Goal: Information Seeking & Learning: Learn about a topic

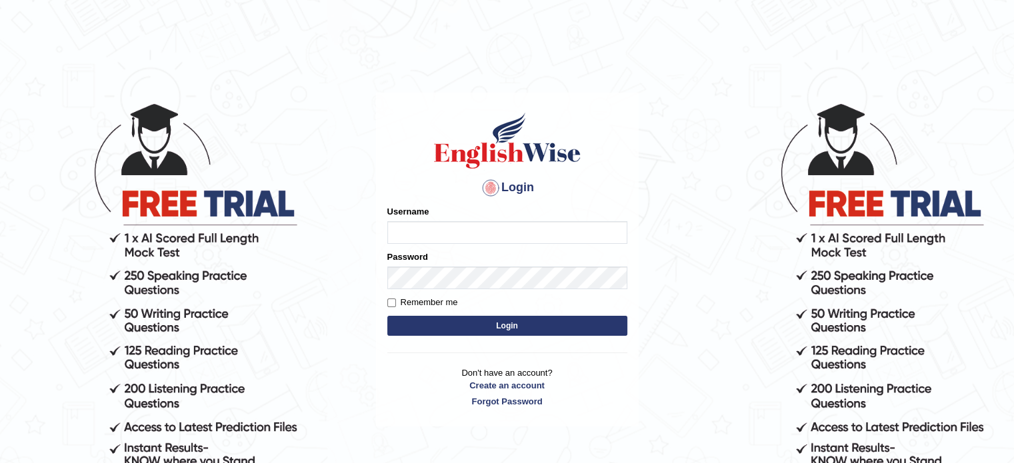
type input "0451698575"
click at [463, 319] on button "Login" at bounding box center [507, 326] width 240 height 20
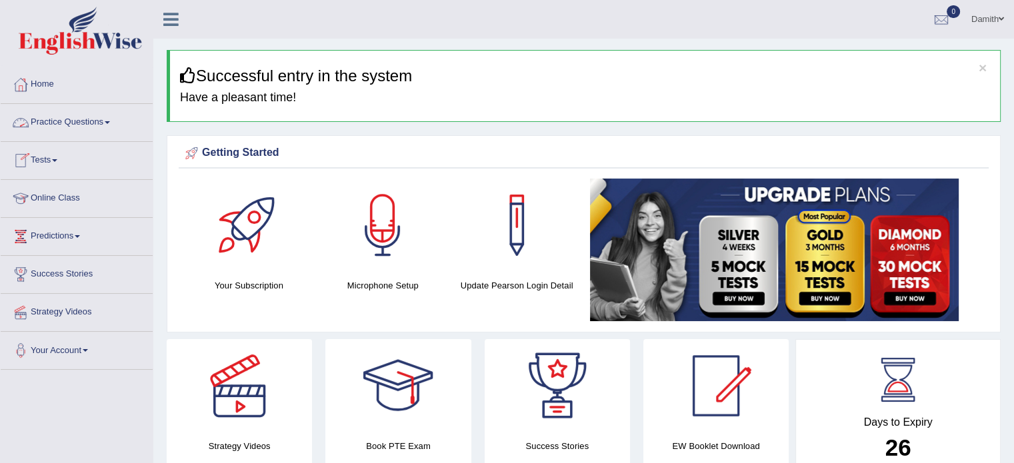
click at [99, 125] on link "Practice Questions" at bounding box center [77, 120] width 152 height 33
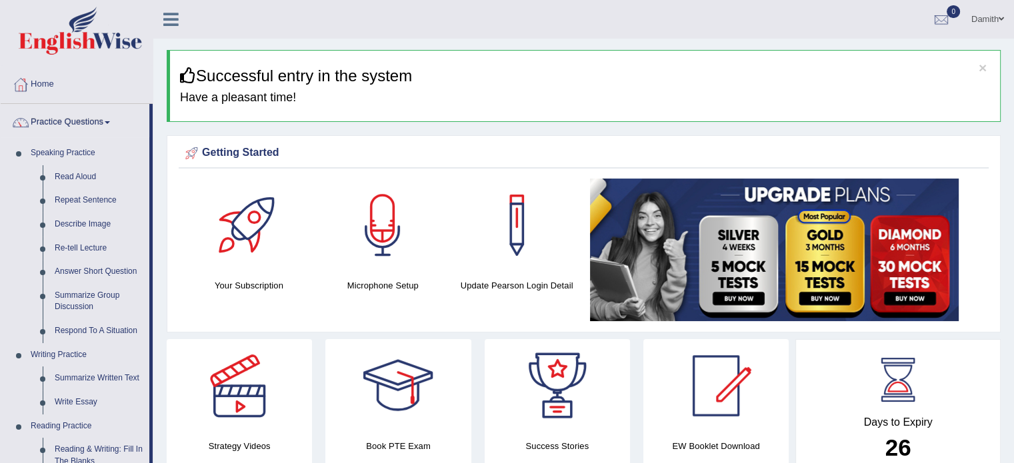
click at [165, 449] on div "Strategy Videos" at bounding box center [239, 410] width 159 height 143
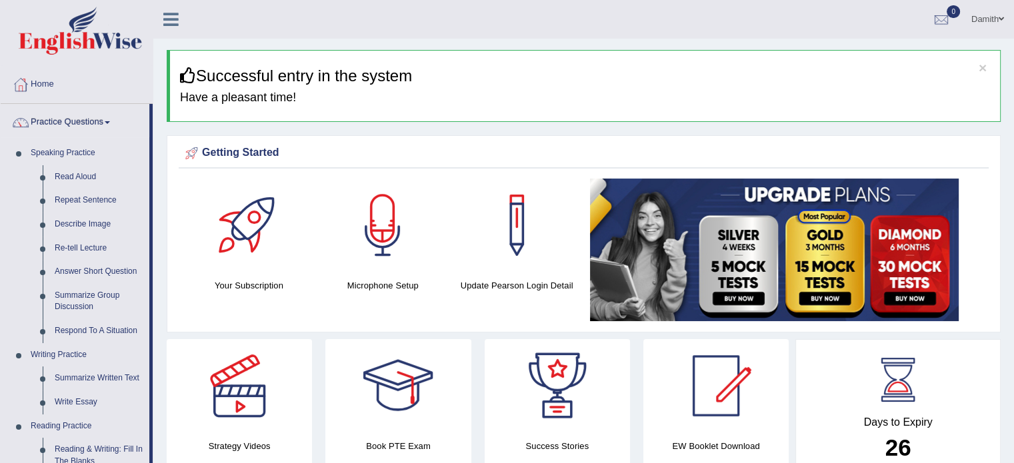
click at [165, 449] on div "Strategy Videos" at bounding box center [239, 410] width 159 height 143
drag, startPoint x: 165, startPoint y: 449, endPoint x: 283, endPoint y: 391, distance: 131.2
click at [283, 391] on div "Strategy Videos" at bounding box center [239, 410] width 159 height 143
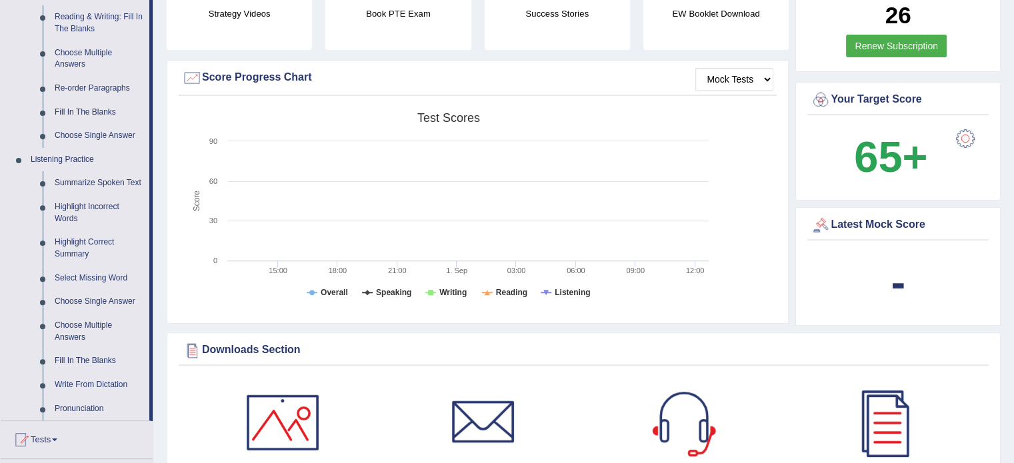
scroll to position [444, 0]
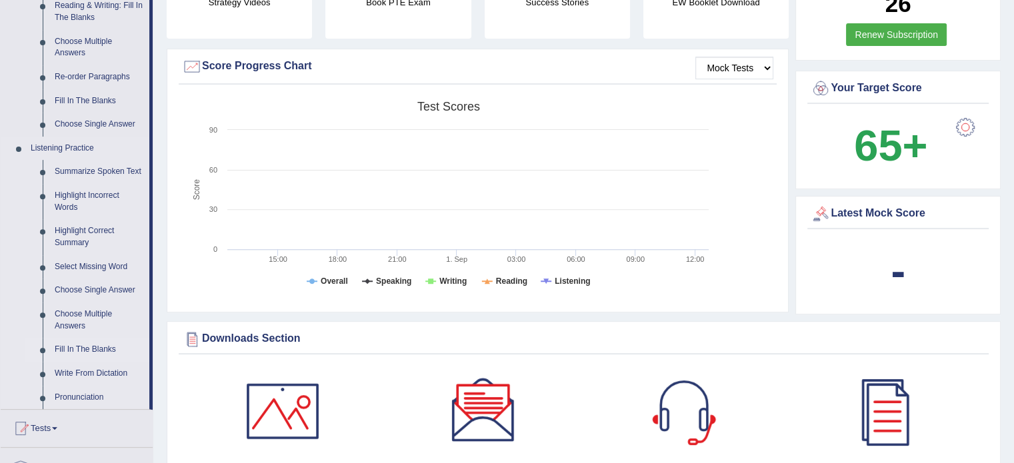
click at [90, 347] on link "Fill In The Blanks" at bounding box center [99, 350] width 101 height 24
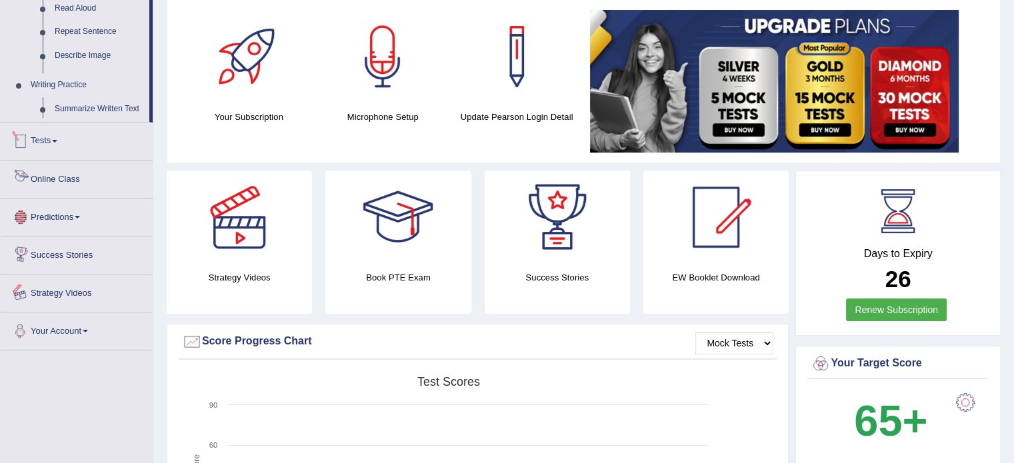
scroll to position [296, 0]
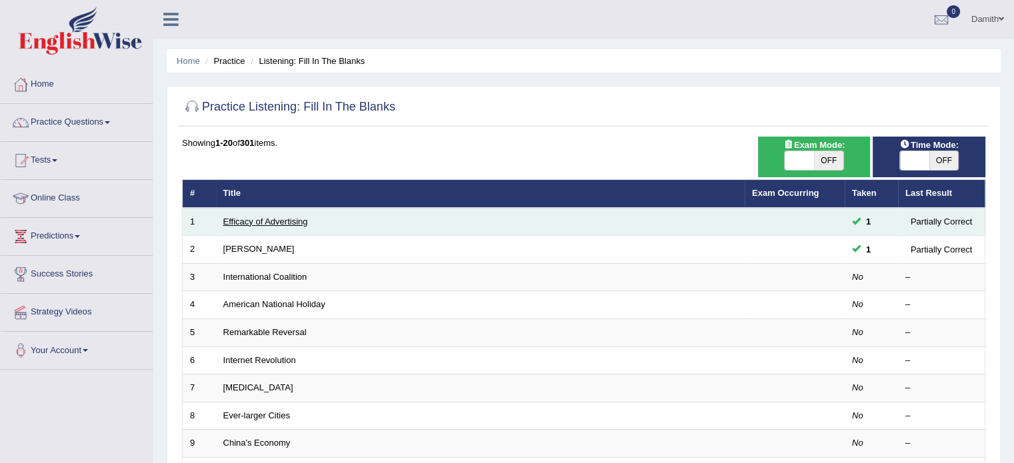
click at [245, 221] on link "Efficacy of Advertising" at bounding box center [265, 222] width 85 height 10
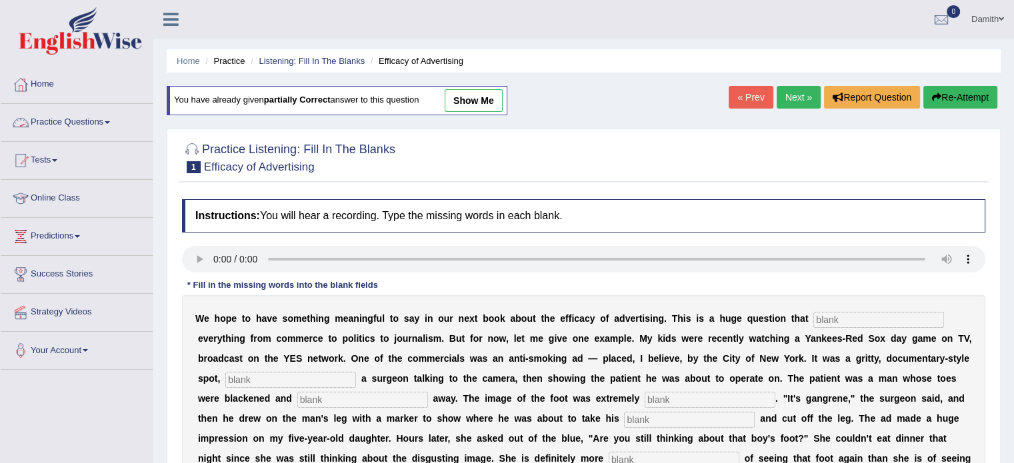
click at [108, 121] on link "Practice Questions" at bounding box center [77, 120] width 152 height 33
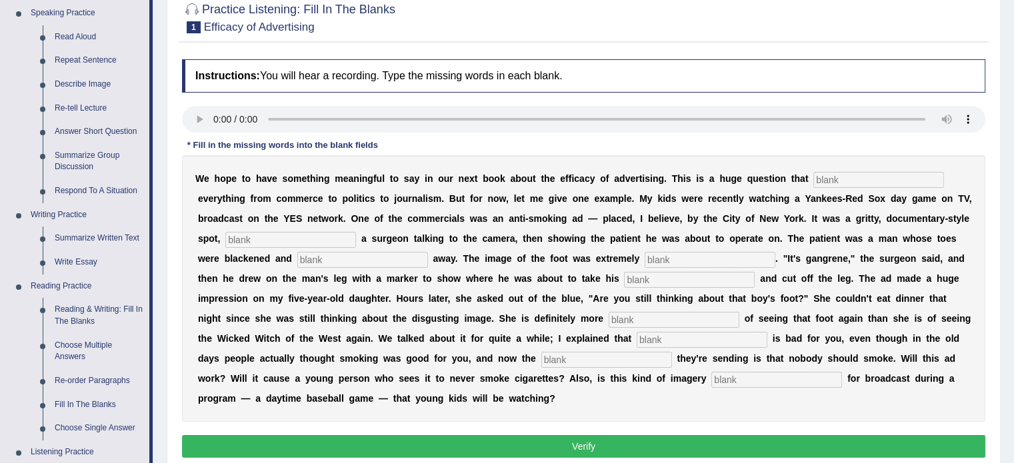
scroll to position [169, 0]
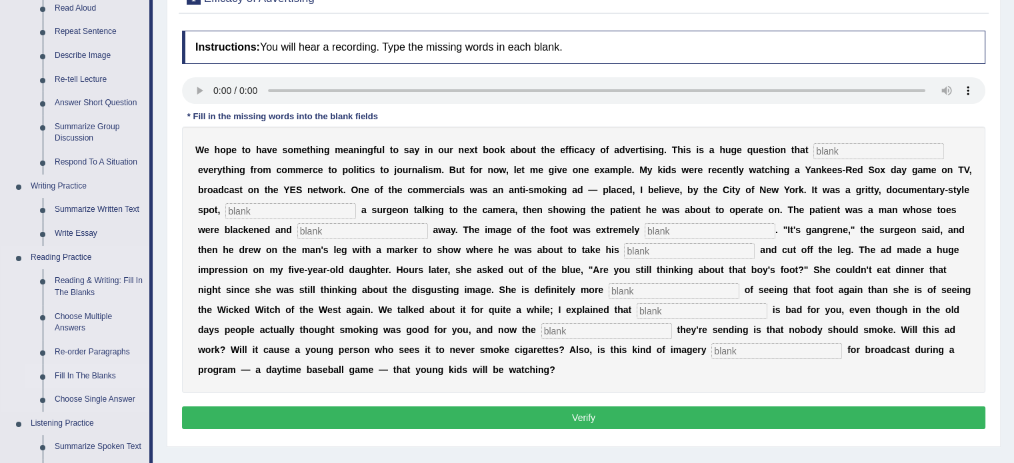
click at [90, 377] on link "Fill In The Blanks" at bounding box center [99, 377] width 101 height 24
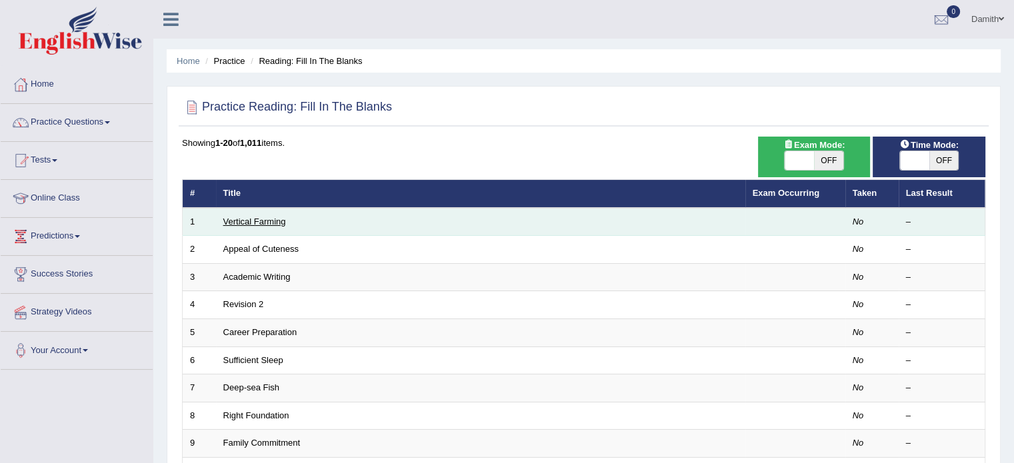
click at [245, 223] on link "Vertical Farming" at bounding box center [254, 222] width 63 height 10
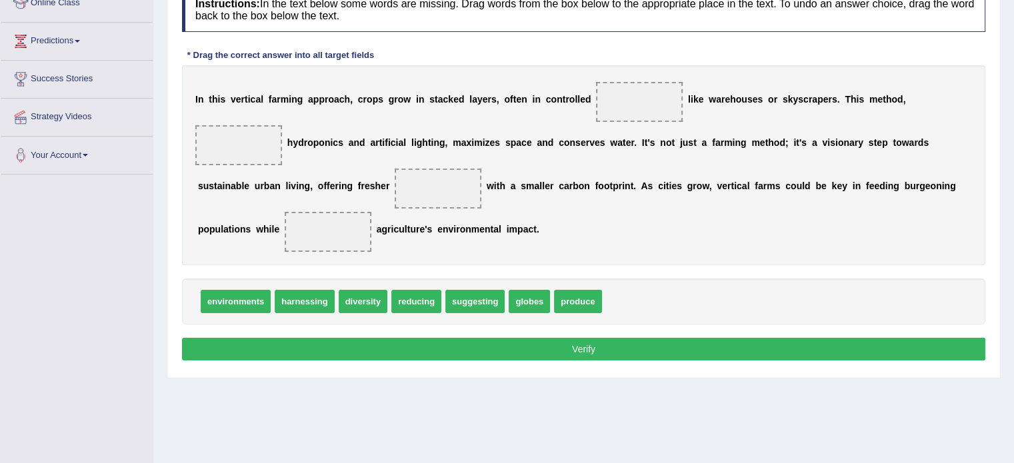
scroll to position [169, 0]
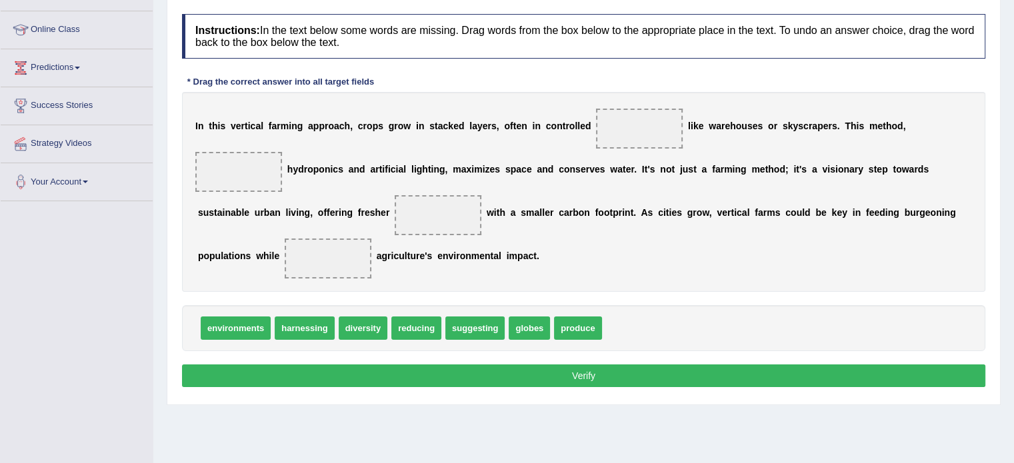
click at [263, 182] on span at bounding box center [238, 172] width 87 height 40
drag, startPoint x: 583, startPoint y: 322, endPoint x: 263, endPoint y: 191, distance: 346.2
click at [349, 215] on b "g" at bounding box center [350, 212] width 6 height 11
drag, startPoint x: 248, startPoint y: 325, endPoint x: 317, endPoint y: 278, distance: 83.0
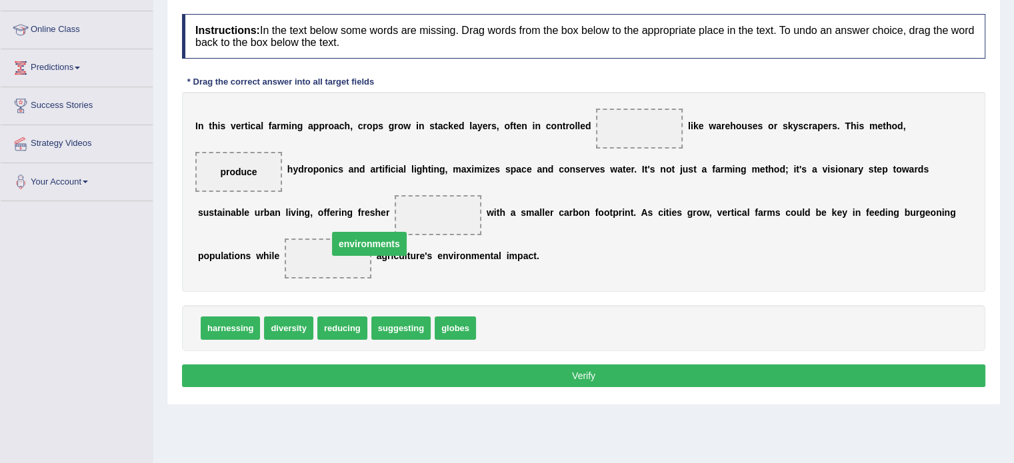
drag, startPoint x: 331, startPoint y: 257, endPoint x: 465, endPoint y: 184, distance: 151.8
drag, startPoint x: 459, startPoint y: 210, endPoint x: 595, endPoint y: 133, distance: 156.1
drag, startPoint x: 345, startPoint y: 323, endPoint x: 408, endPoint y: 261, distance: 88.1
click at [367, 317] on span "reducing" at bounding box center [342, 328] width 50 height 23
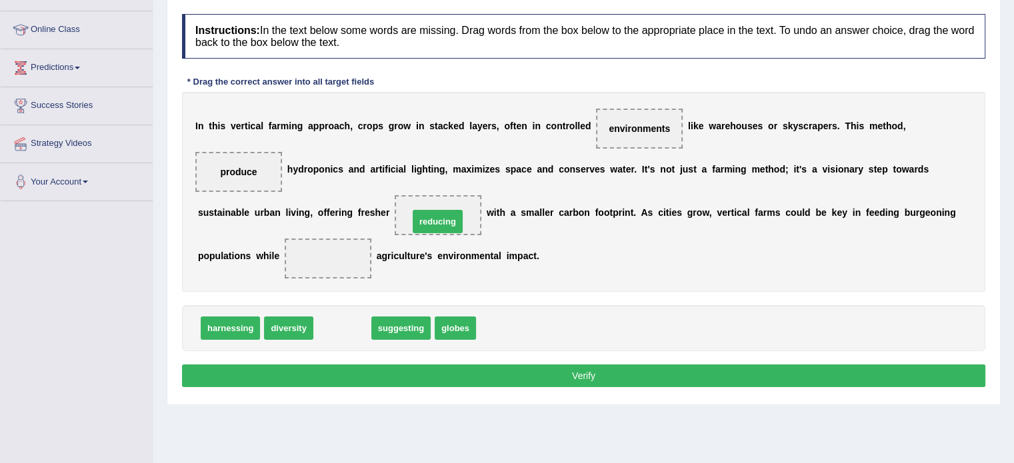
drag, startPoint x: 357, startPoint y: 327, endPoint x: 453, endPoint y: 221, distance: 143.0
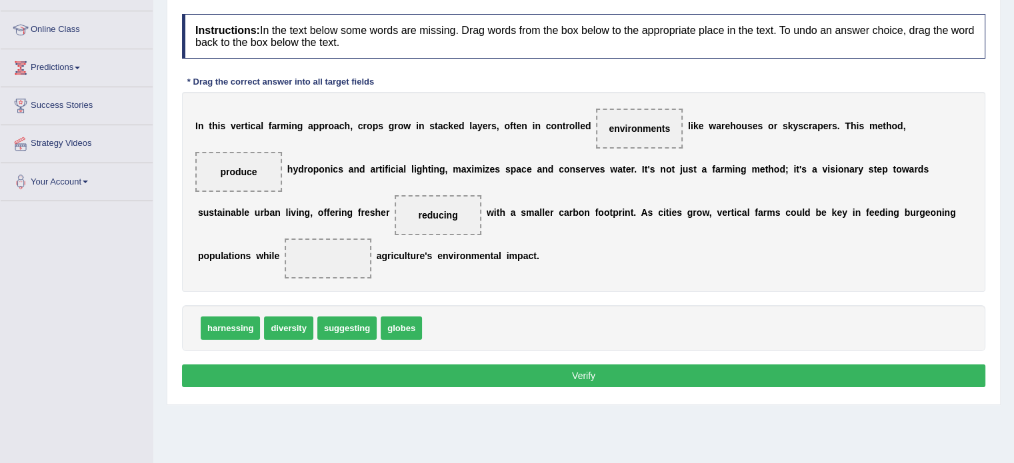
click at [221, 274] on div "I n t h i s v e r t i c a l f a r m i n g a p p r o a c h , c r o p s g r o w i…" at bounding box center [583, 192] width 803 height 200
drag, startPoint x: 341, startPoint y: 327, endPoint x: 336, endPoint y: 272, distance: 54.9
click at [534, 371] on button "Verify" at bounding box center [583, 376] width 803 height 23
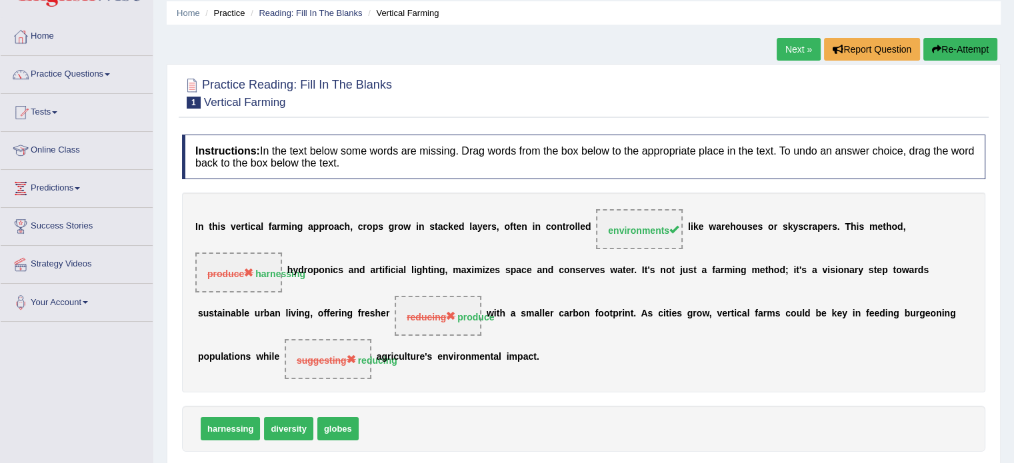
scroll to position [35, 0]
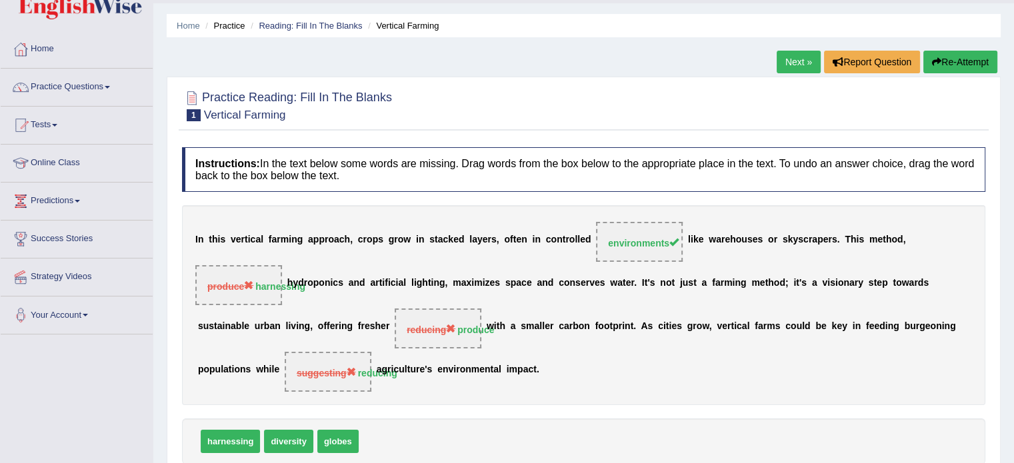
click at [801, 61] on link "Next »" at bounding box center [798, 62] width 44 height 23
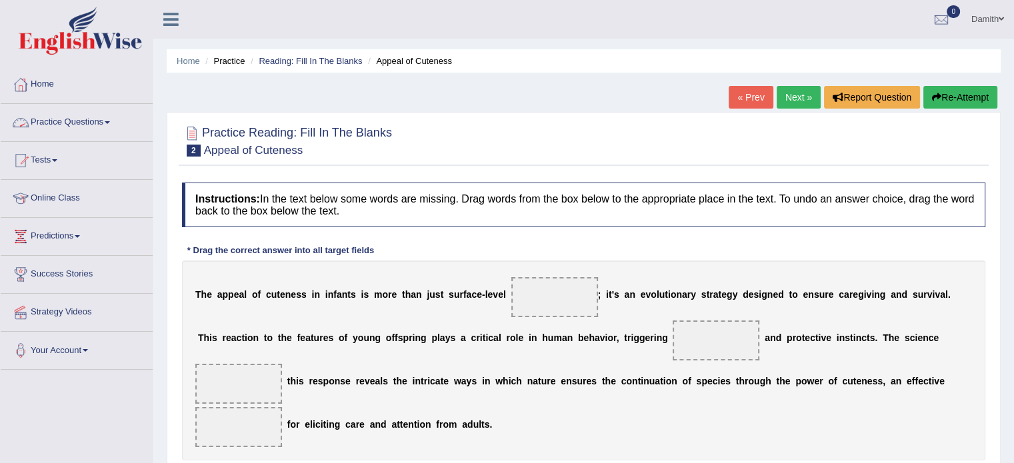
click at [83, 124] on link "Practice Questions" at bounding box center [77, 120] width 152 height 33
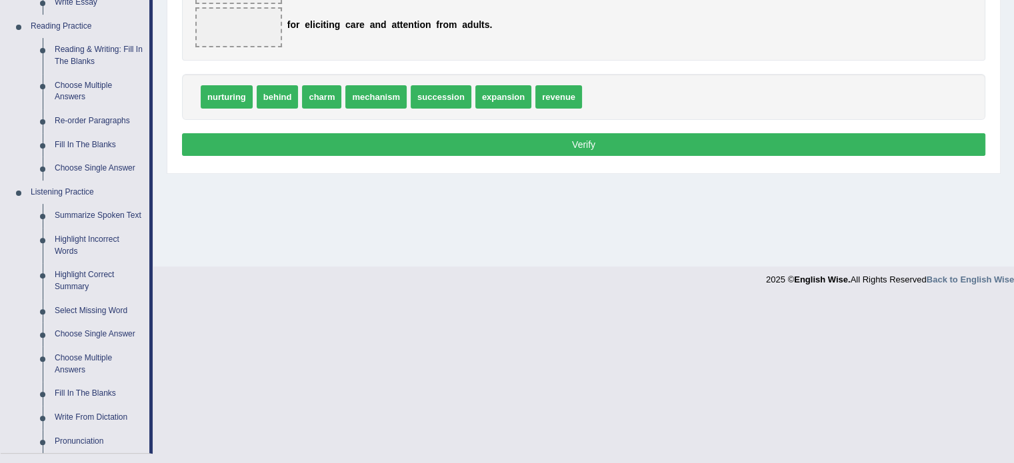
scroll to position [417, 0]
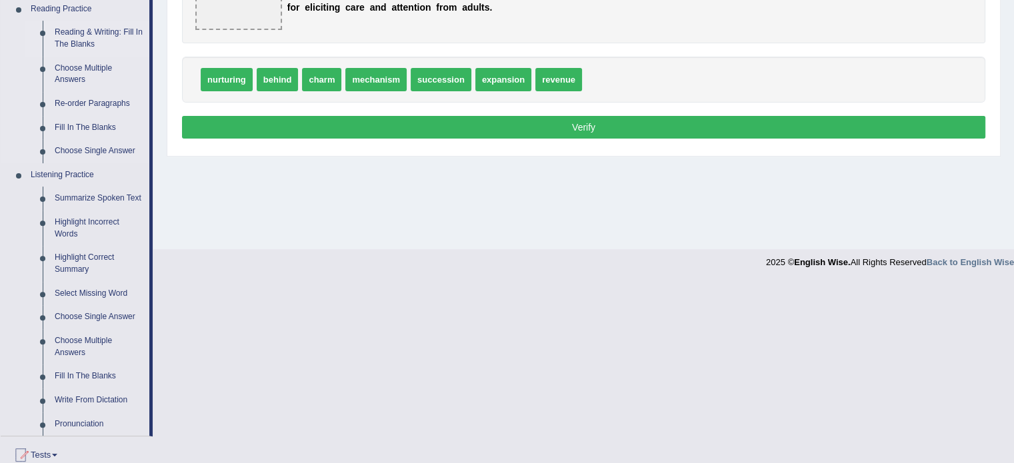
click at [87, 25] on link "Reading & Writing: Fill In The Blanks" at bounding box center [99, 38] width 101 height 35
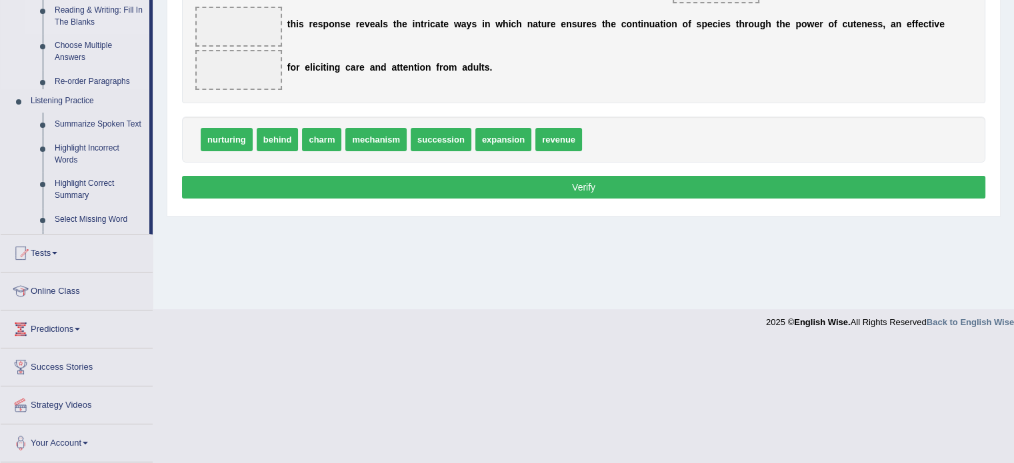
scroll to position [237, 0]
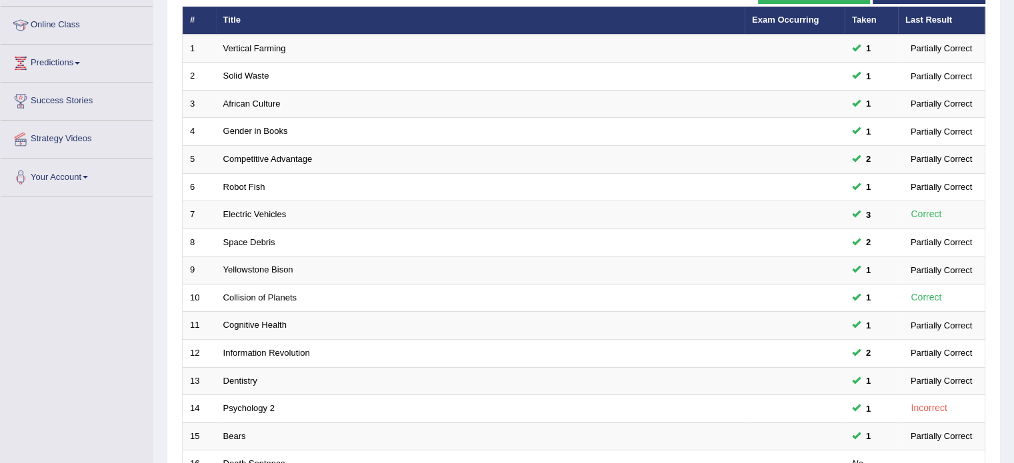
scroll to position [187, 0]
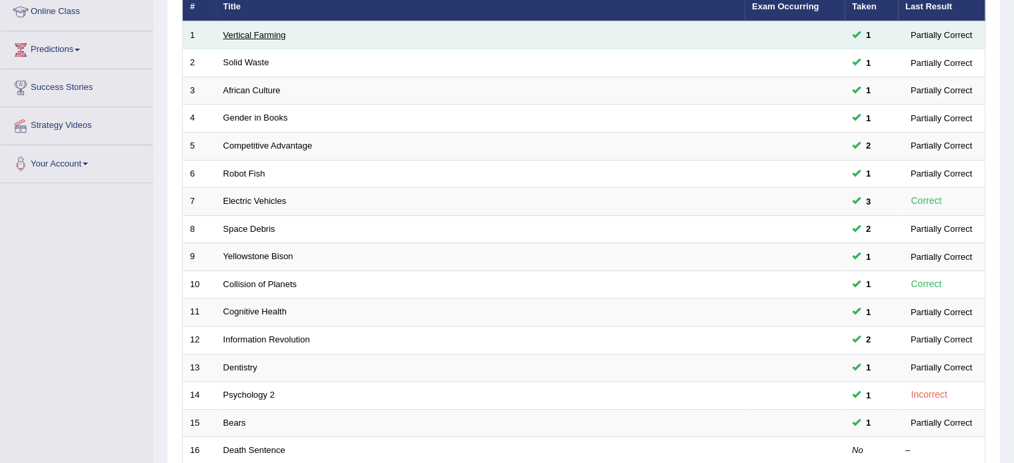
click at [263, 33] on link "Vertical Farming" at bounding box center [254, 35] width 63 height 10
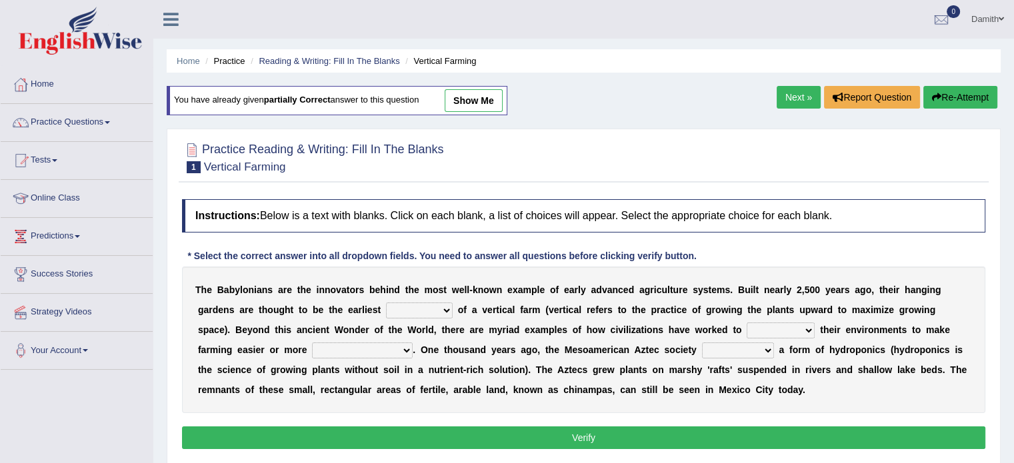
click at [440, 309] on select "prototype failure discredit protocol" at bounding box center [419, 311] width 67 height 16
click at [444, 307] on select "prototype failure discredit protocol" at bounding box center [419, 311] width 67 height 16
select select "protocol"
click at [386, 303] on select "prototype failure discredit protocol" at bounding box center [419, 311] width 67 height 16
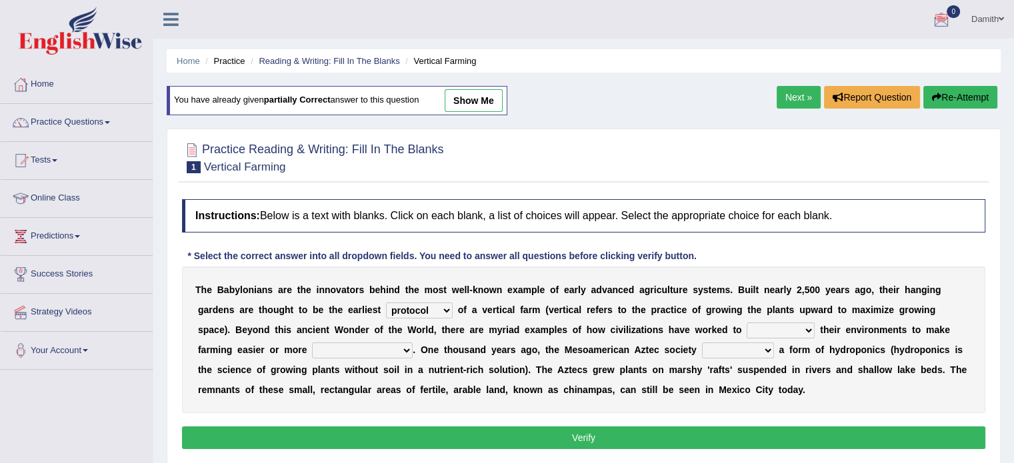
click at [706, 257] on div "Instructions: Below is a text with blanks. Click on each blank, a list of choic…" at bounding box center [584, 326] width 810 height 267
click at [109, 125] on link "Practice Questions" at bounding box center [77, 120] width 152 height 33
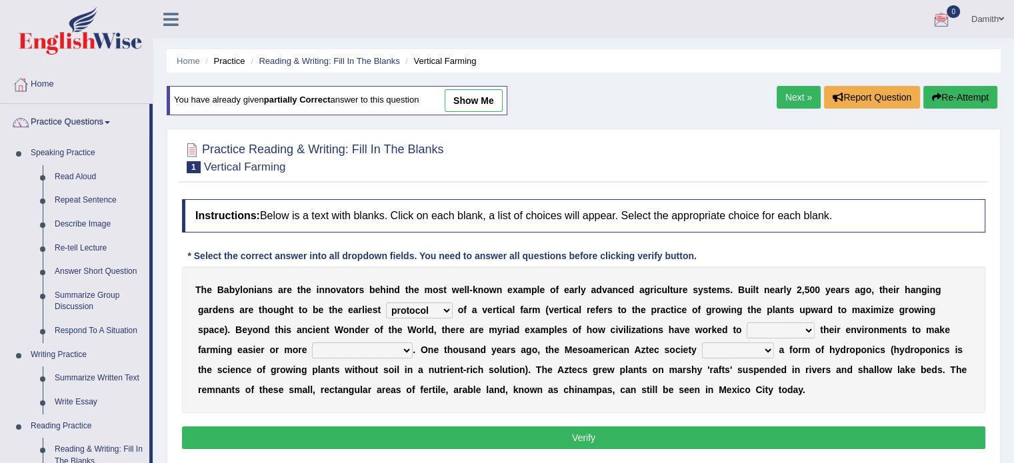
drag, startPoint x: 149, startPoint y: 119, endPoint x: 157, endPoint y: 47, distance: 73.0
click at [157, 47] on div "Toggle navigation Home Practice Questions Speaking Practice Read Aloud Repeat S…" at bounding box center [507, 346] width 1014 height 693
click at [150, 85] on link "Home" at bounding box center [77, 82] width 152 height 33
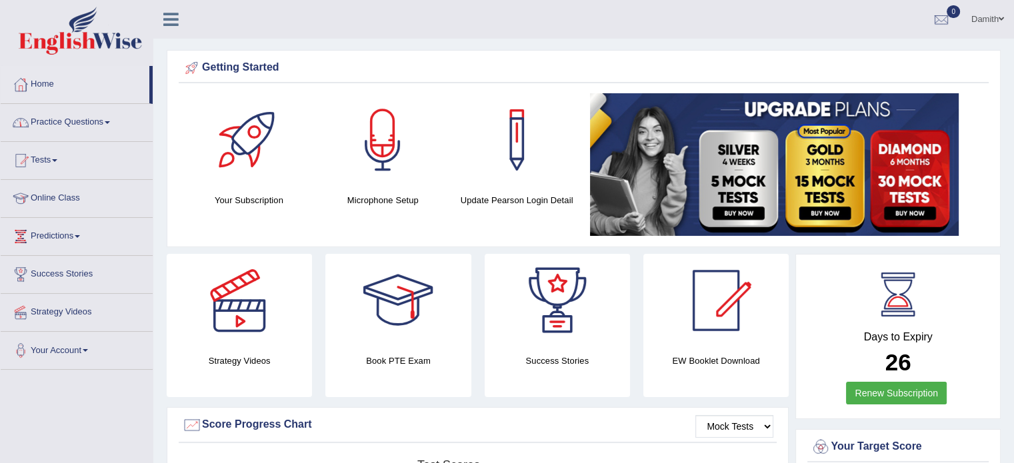
click at [101, 119] on link "Practice Questions" at bounding box center [77, 120] width 152 height 33
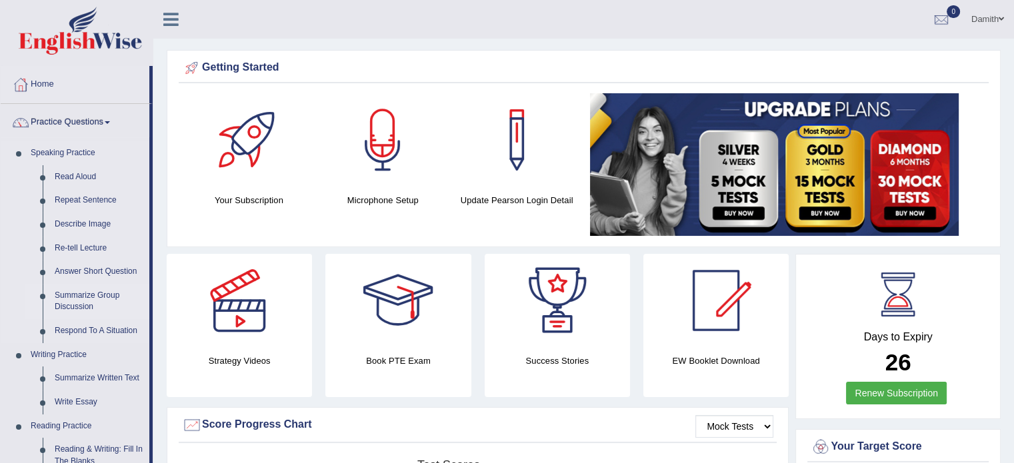
click at [90, 293] on link "Summarize Group Discussion" at bounding box center [99, 301] width 101 height 35
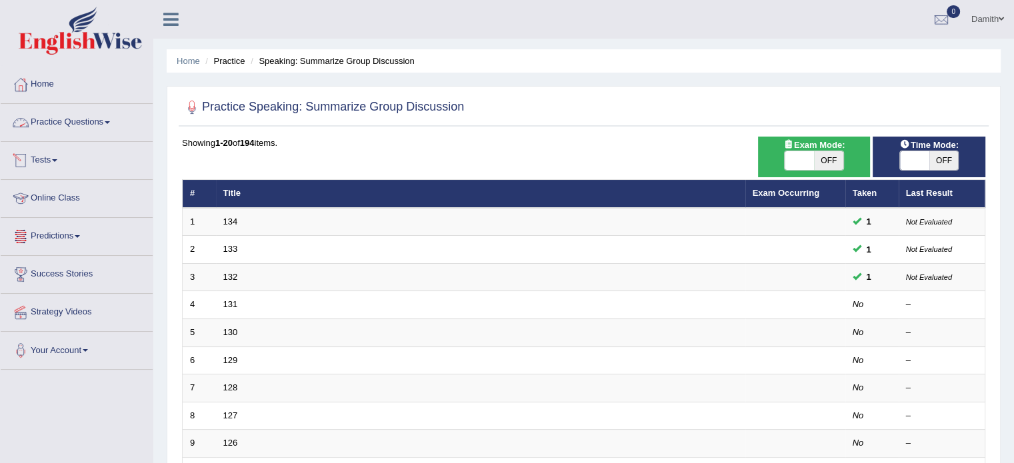
click at [96, 122] on link "Practice Questions" at bounding box center [77, 120] width 152 height 33
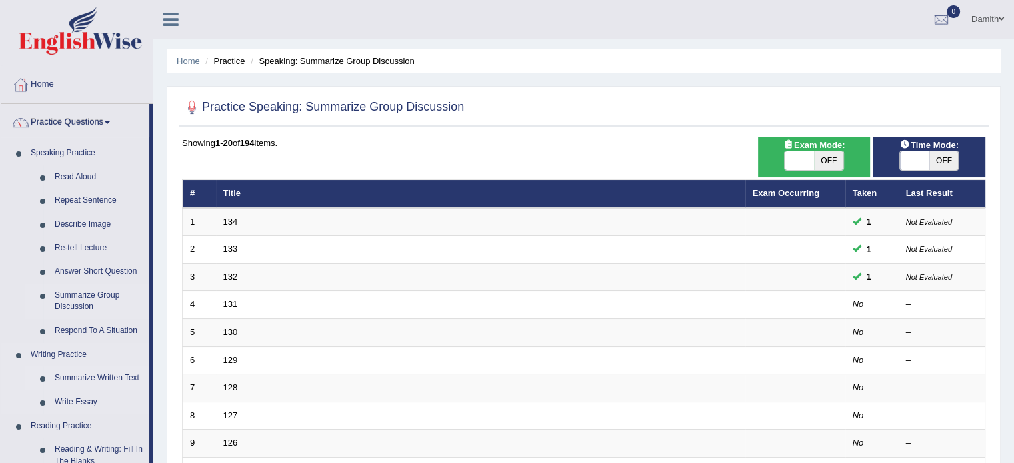
click at [120, 377] on link "Summarize Written Text" at bounding box center [99, 379] width 101 height 24
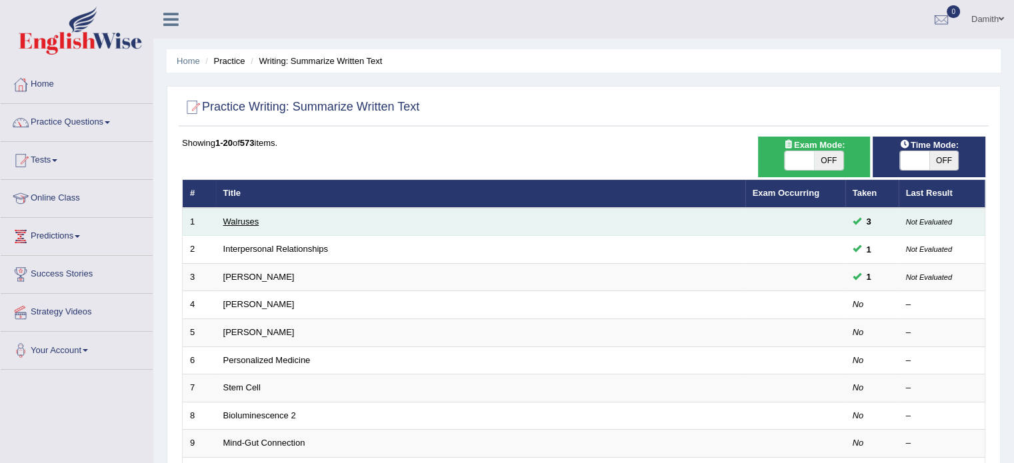
click at [239, 221] on link "Walruses" at bounding box center [241, 222] width 36 height 10
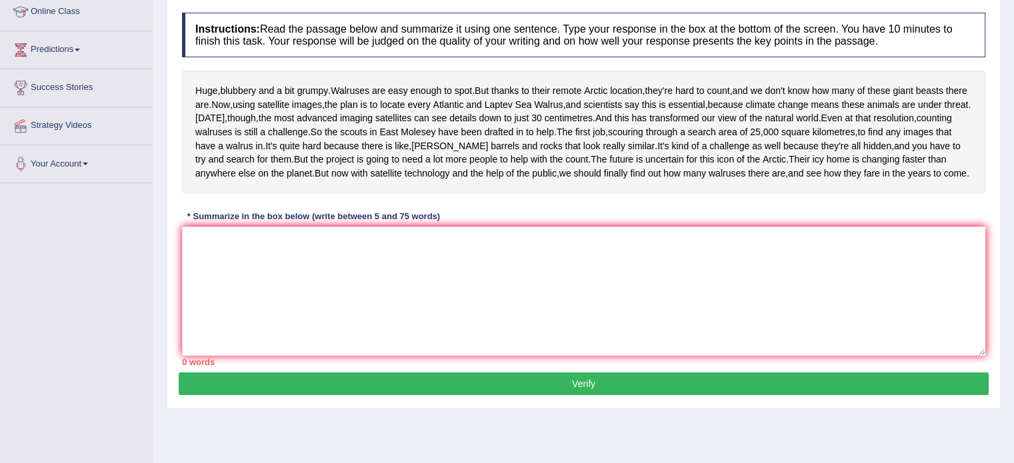
scroll to position [243, 0]
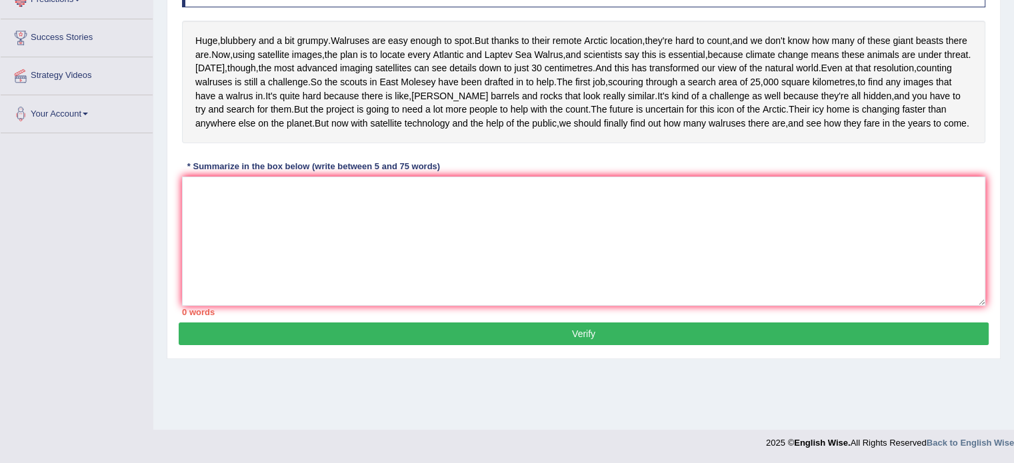
click at [171, 9] on div "Practice Writing: Summarize Written Text 1 Walruses Instructions: Read the pass…" at bounding box center [584, 125] width 834 height 467
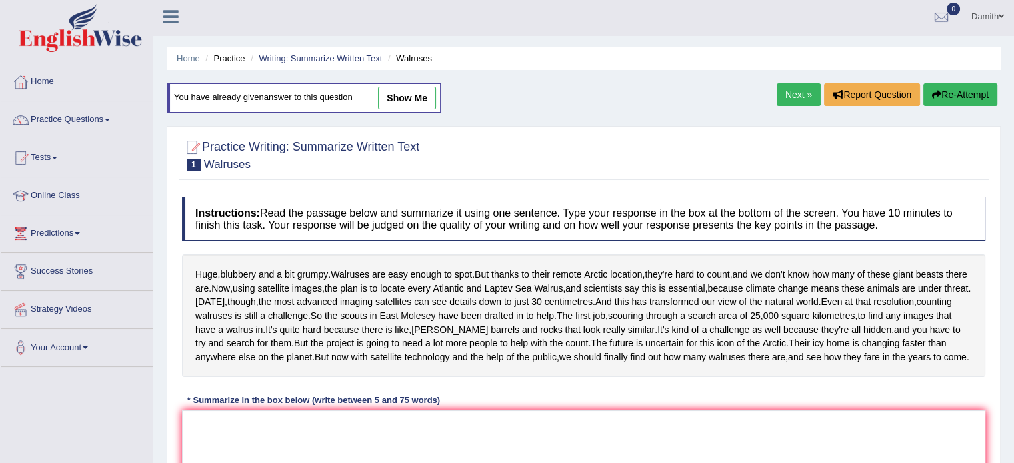
scroll to position [0, 0]
